Goal: Task Accomplishment & Management: Complete application form

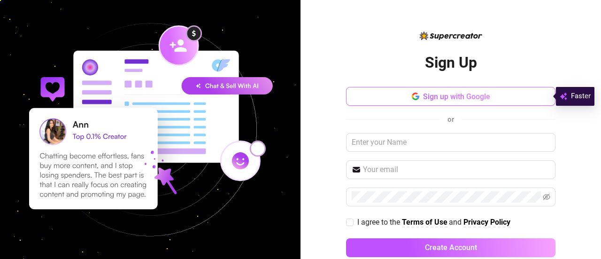
click at [399, 101] on button "Sign up with Google" at bounding box center [451, 96] width 210 height 19
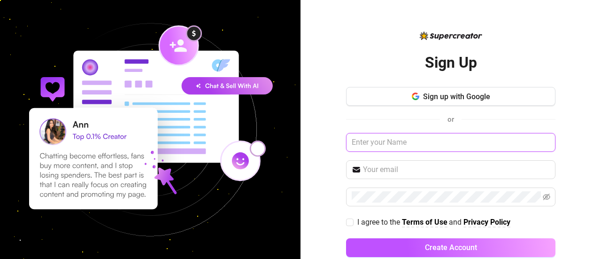
click at [379, 145] on input "text" at bounding box center [451, 142] width 210 height 19
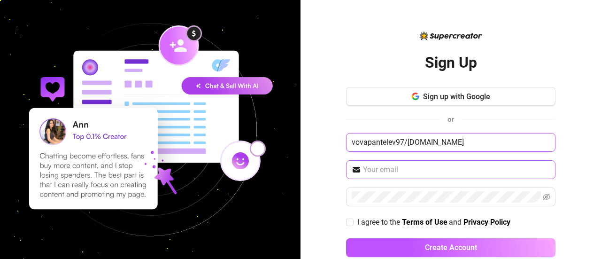
type input "vovapantelev97/[DOMAIN_NAME]"
click at [371, 165] on input "text" at bounding box center [456, 169] width 187 height 11
drag, startPoint x: 460, startPoint y: 140, endPoint x: 251, endPoint y: 142, distance: 209.1
click at [251, 142] on div "Sign Up Sign up with Google or vovapantelev97/[DOMAIN_NAME] I agree to the Term…" at bounding box center [300, 129] width 601 height 259
paste input "vovapantelev97/[DOMAIN_NAME]"
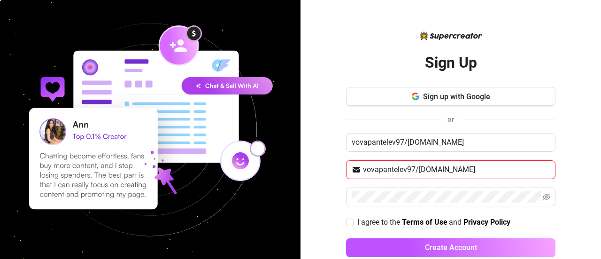
click at [415, 170] on input "vovapantelev97/[DOMAIN_NAME]" at bounding box center [456, 169] width 187 height 11
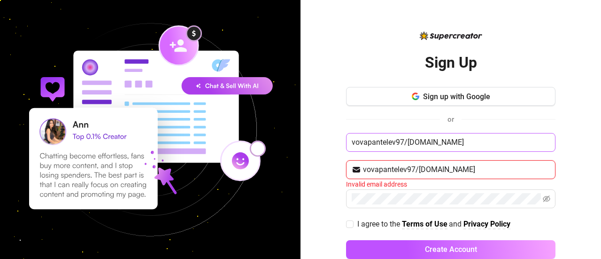
type input "vovapantelev97/[DOMAIN_NAME]"
drag, startPoint x: 400, startPoint y: 142, endPoint x: 513, endPoint y: 140, distance: 112.8
click at [513, 140] on input "vovapantelev97/[DOMAIN_NAME]" at bounding box center [451, 142] width 210 height 19
type input "vovapantelev97"
drag, startPoint x: 413, startPoint y: 169, endPoint x: 408, endPoint y: 168, distance: 5.3
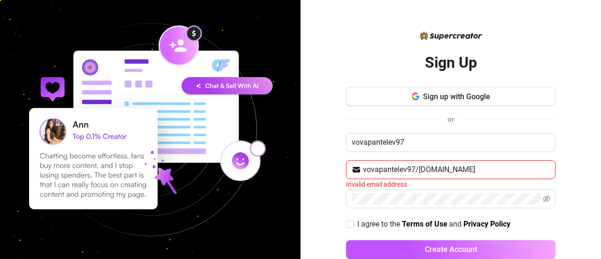
click at [408, 168] on input "vovapantelev97/[DOMAIN_NAME]" at bounding box center [456, 169] width 187 height 11
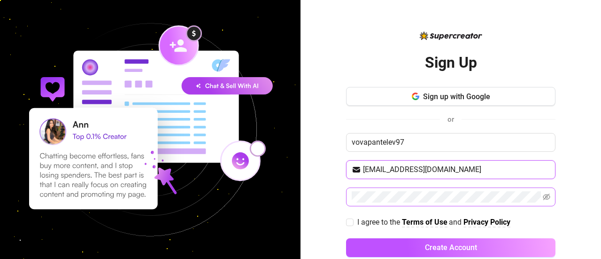
type input "[EMAIL_ADDRESS][DOMAIN_NAME]"
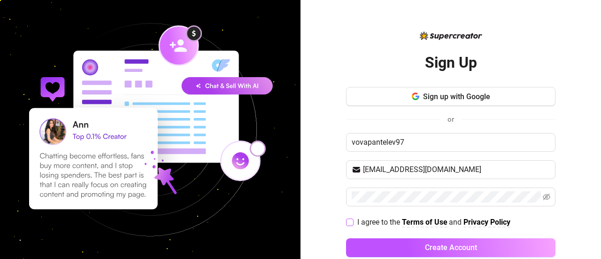
click at [346, 220] on input "I agree to the Terms of Use and Privacy Policy" at bounding box center [349, 221] width 7 height 7
checkbox input "true"
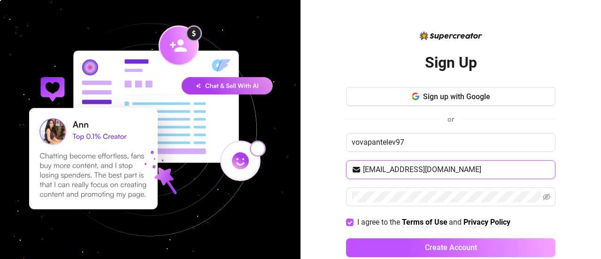
click at [421, 168] on input "[EMAIL_ADDRESS][DOMAIN_NAME]" at bounding box center [456, 169] width 187 height 11
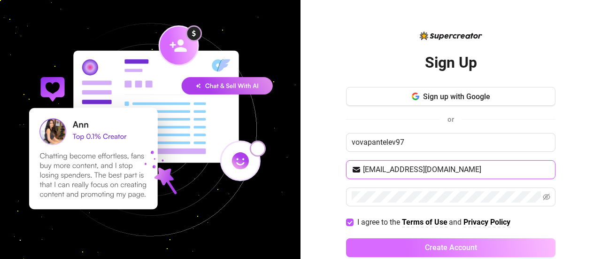
type input "[EMAIL_ADDRESS][DOMAIN_NAME]"
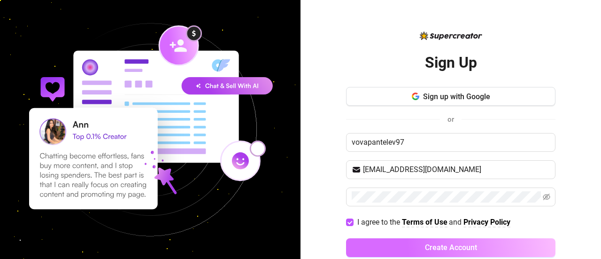
click at [397, 247] on button "Create Account" at bounding box center [451, 247] width 210 height 19
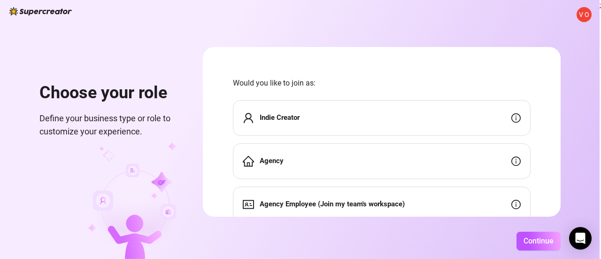
click at [313, 120] on div "Indie Creator" at bounding box center [382, 118] width 298 height 36
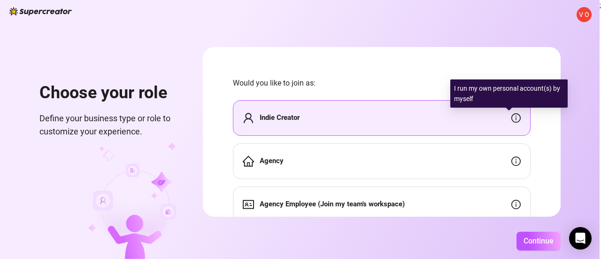
click at [513, 122] on icon "info-circle" at bounding box center [516, 117] width 9 height 9
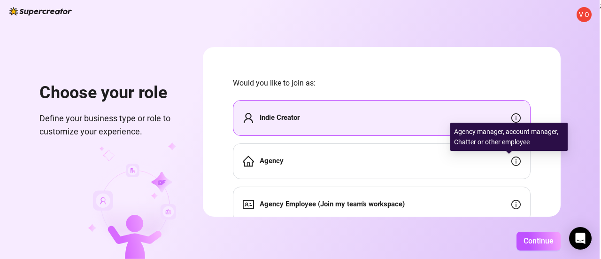
click at [512, 163] on icon "info-circle" at bounding box center [516, 160] width 9 height 9
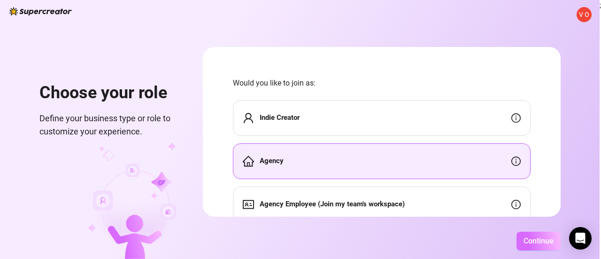
click at [538, 240] on span "Continue" at bounding box center [539, 240] width 30 height 9
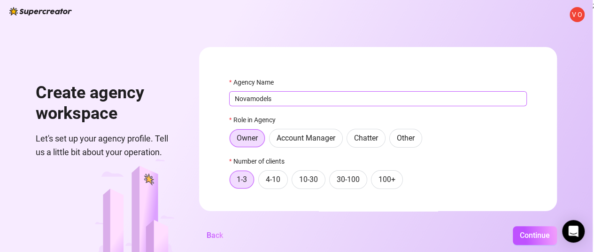
click at [259, 97] on input "Novamodels" at bounding box center [378, 98] width 298 height 15
type input "NovaModels"
click at [531, 237] on span "Continue" at bounding box center [535, 235] width 30 height 9
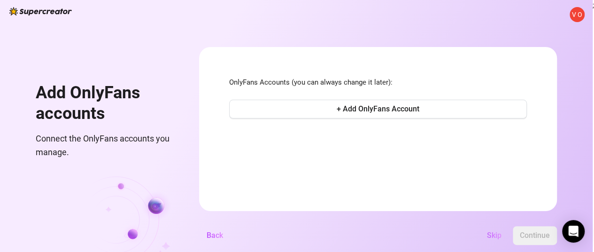
click at [502, 240] on span "Skip" at bounding box center [494, 235] width 15 height 9
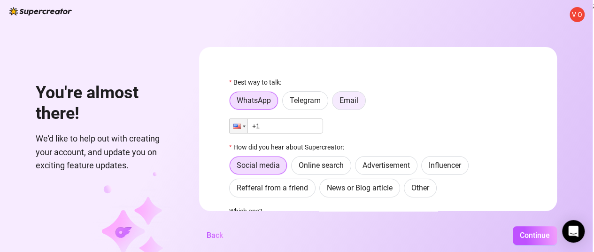
click at [351, 97] on span "Email" at bounding box center [349, 100] width 19 height 9
click at [335, 103] on input "Email" at bounding box center [335, 103] width 0 height 0
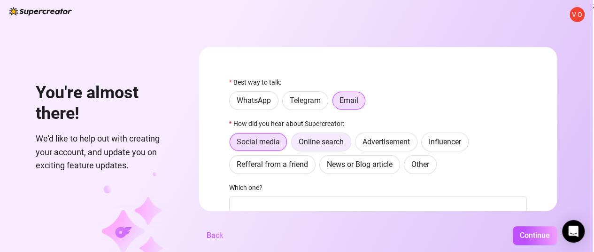
click at [335, 145] on span "Online search" at bounding box center [321, 141] width 45 height 9
click at [294, 144] on input "Online search" at bounding box center [294, 144] width 0 height 0
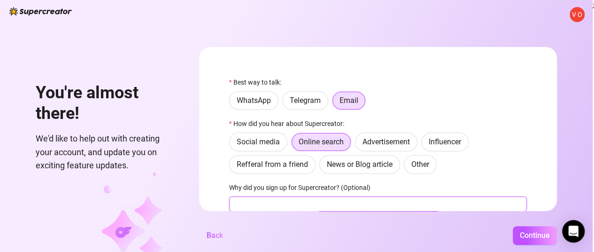
click at [321, 200] on input "Why did you sign up for Supercreator? (Optional)" at bounding box center [378, 203] width 298 height 15
click at [530, 238] on span "Continue" at bounding box center [535, 235] width 30 height 9
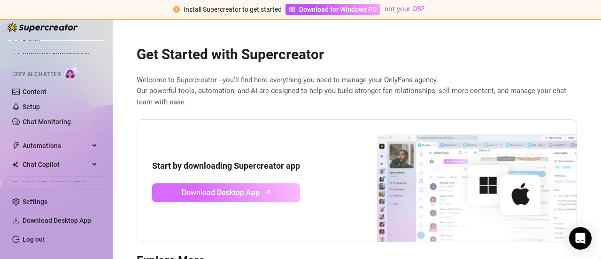
click at [267, 189] on icon "arrow-up" at bounding box center [268, 192] width 11 height 11
